Goal: Information Seeking & Learning: Learn about a topic

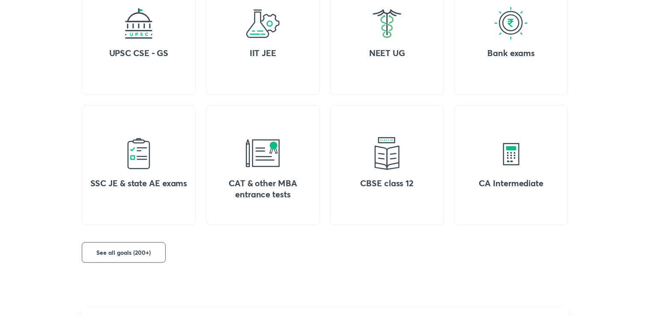
scroll to position [399, 0]
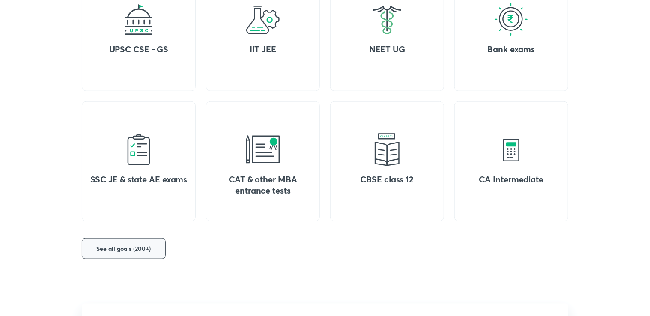
click at [156, 246] on button "See all goals (200+)" at bounding box center [124, 249] width 84 height 21
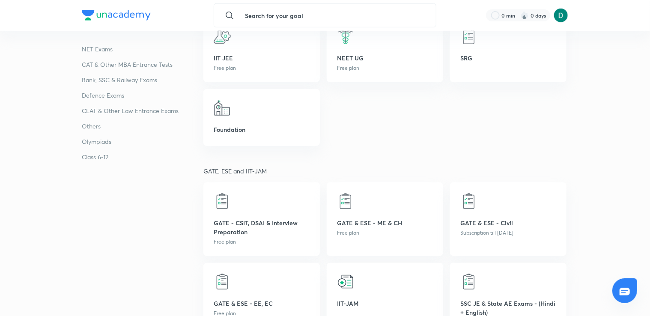
scroll to position [343, 0]
click at [479, 225] on p "GATE & ESE - Civil" at bounding box center [509, 222] width 96 height 9
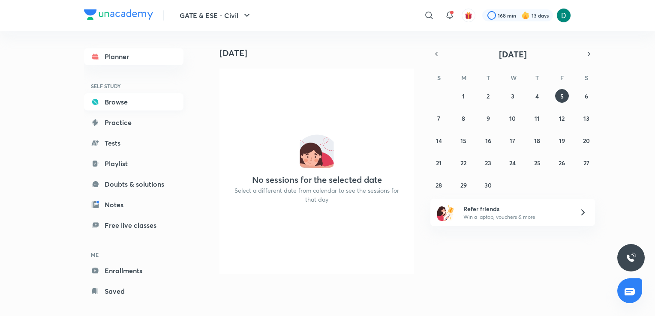
click at [129, 101] on link "Browse" at bounding box center [133, 101] width 99 height 17
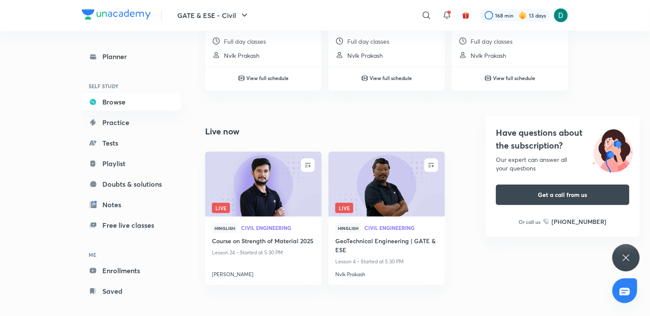
scroll to position [508, 0]
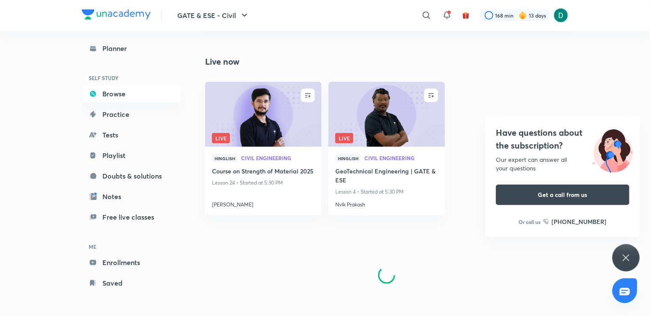
click at [625, 254] on icon at bounding box center [626, 258] width 10 height 10
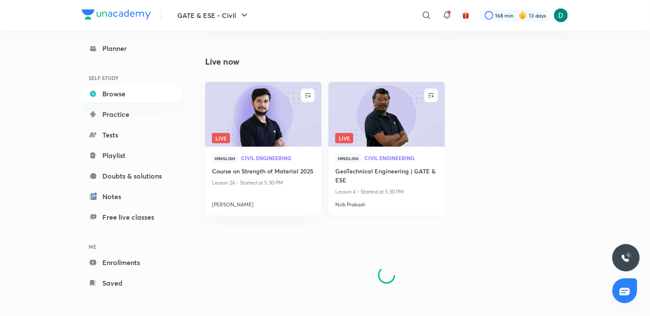
click at [346, 205] on h4 "Nvlk Prakash" at bounding box center [386, 202] width 103 height 11
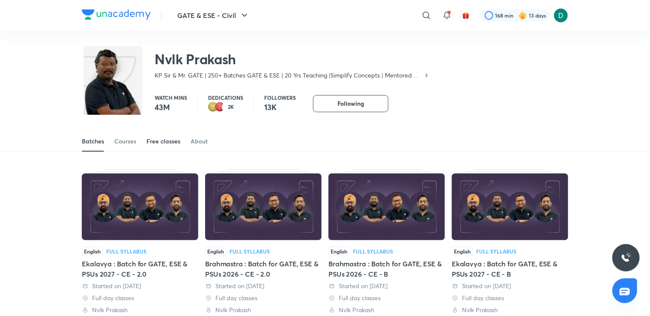
click at [157, 140] on div "Free classes" at bounding box center [164, 141] width 34 height 9
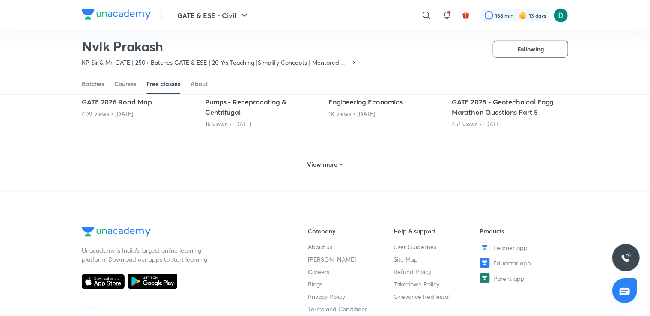
scroll to position [431, 0]
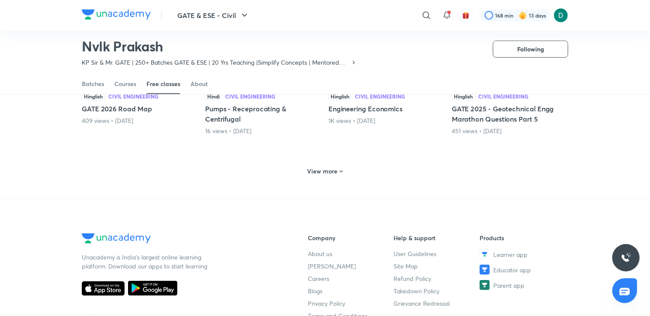
click at [329, 167] on h6 "View more" at bounding box center [323, 171] width 30 height 9
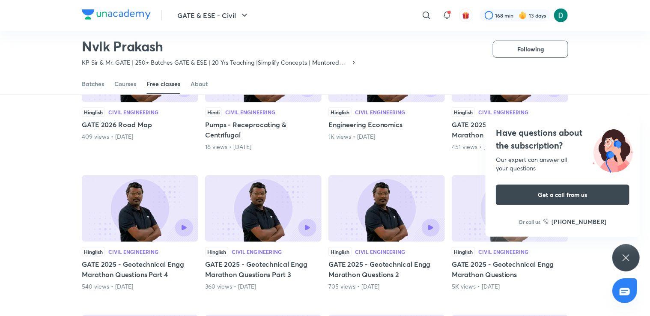
scroll to position [413, 0]
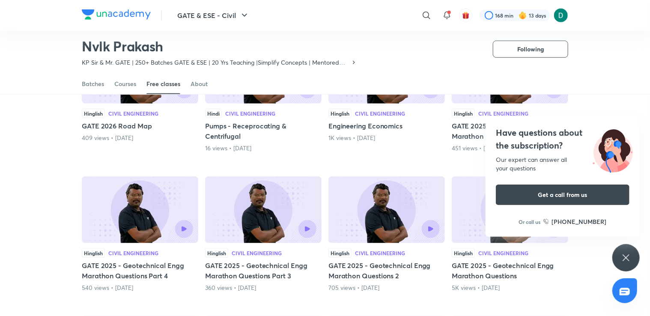
click at [620, 258] on div "Have questions about the subscription? Our expert can answer all your questions…" at bounding box center [626, 257] width 27 height 27
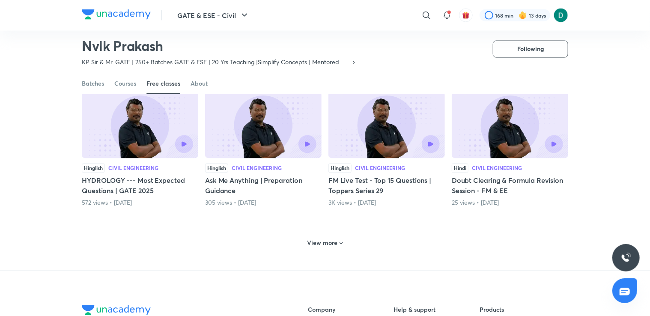
scroll to position [778, 0]
click at [335, 244] on h6 "View more" at bounding box center [323, 243] width 30 height 9
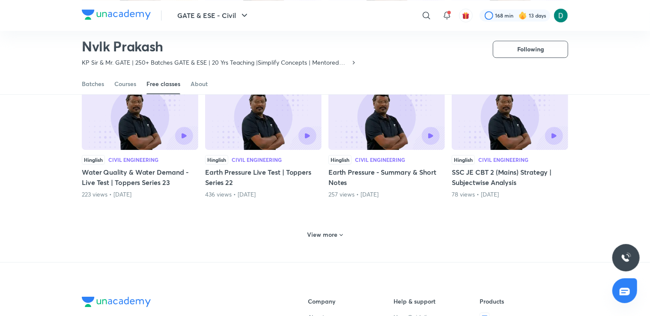
scroll to position [1206, 0]
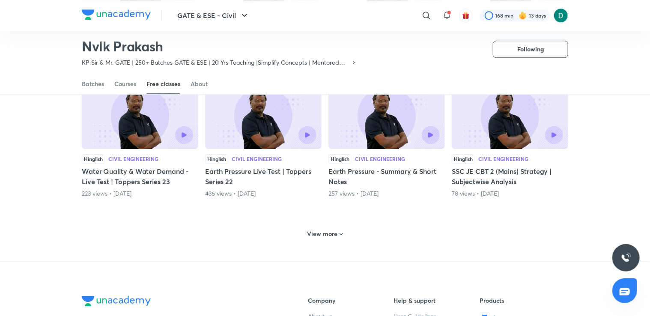
click at [332, 230] on h6 "View more" at bounding box center [323, 234] width 30 height 9
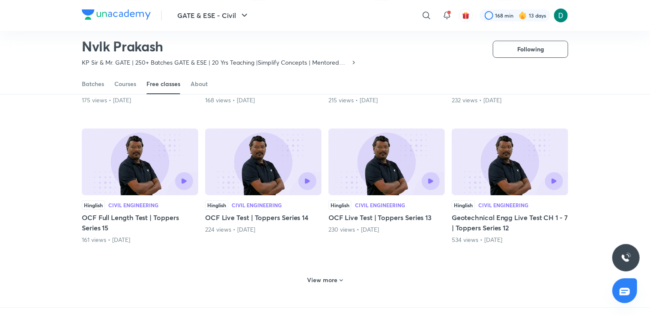
scroll to position [1581, 0]
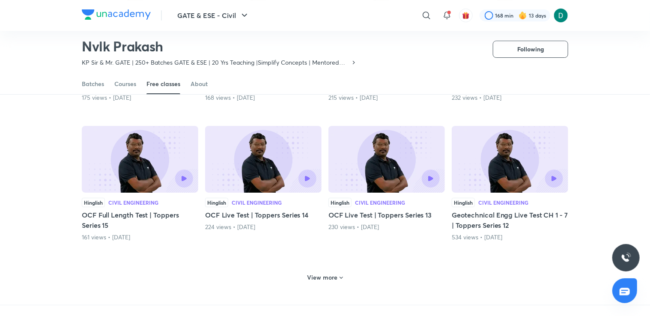
click at [313, 278] on h6 "View more" at bounding box center [323, 277] width 30 height 9
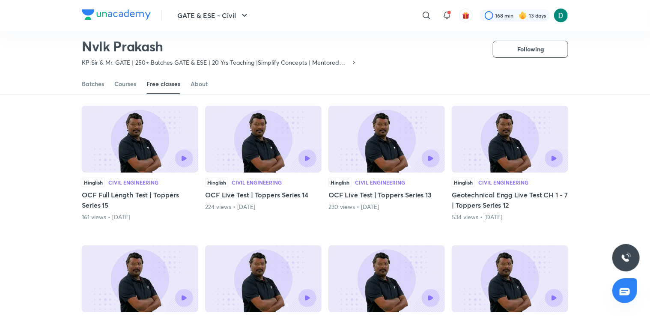
scroll to position [1601, 0]
click at [379, 162] on div at bounding box center [387, 159] width 106 height 18
